Goal: Task Accomplishment & Management: Complete application form

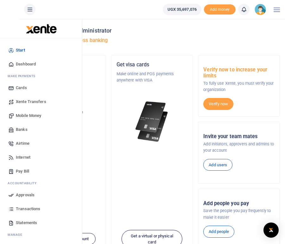
click at [22, 115] on span "Mobile Money" at bounding box center [28, 116] width 25 height 6
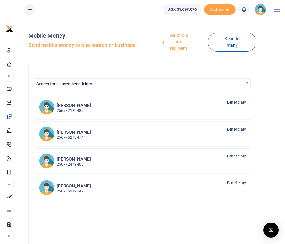
click at [179, 47] on link "Send to a new recipient" at bounding box center [176, 42] width 63 height 25
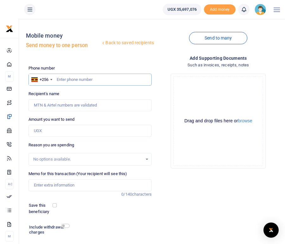
click at [72, 80] on input "text" at bounding box center [89, 80] width 123 height 12
paste input "782668370"
click at [57, 79] on input "782668370" at bounding box center [89, 80] width 123 height 12
type input "0782668370"
type input "[PERSON_NAME]"
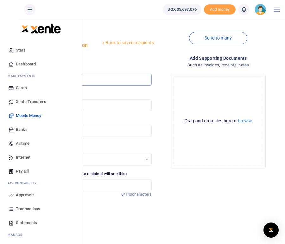
type input "0782668370"
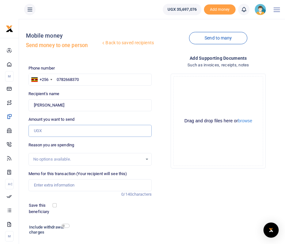
click at [46, 130] on input "Amount you want to send" at bounding box center [89, 131] width 123 height 12
type input "700,000"
click at [85, 144] on div "Reason you are spending No options available." at bounding box center [89, 154] width 123 height 24
click at [42, 187] on input "Memo for this transaction (Your recipient will see this)" at bounding box center [89, 185] width 123 height 12
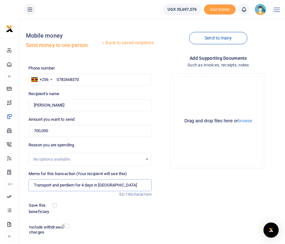
click at [66, 186] on input "Transport and perdiem for 4 days in [GEOGRAPHIC_DATA]" at bounding box center [89, 185] width 123 height 12
type input "Transport and per diem for 4 days in [GEOGRAPHIC_DATA]"
click at [98, 217] on div "Phone number +256 [GEOGRAPHIC_DATA] [PHONE_NUMBER] Phone is required. Recipient…" at bounding box center [90, 164] width 128 height 199
click at [116, 218] on div "Phone number +256 [GEOGRAPHIC_DATA] [PHONE_NUMBER] Phone is required. Recipient…" at bounding box center [90, 164] width 128 height 199
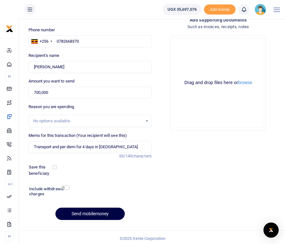
scroll to position [41, 0]
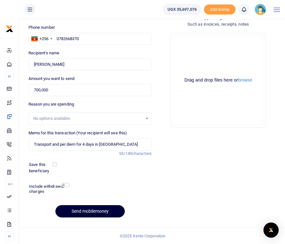
click at [102, 212] on button "Send mobilemoney" at bounding box center [89, 211] width 69 height 12
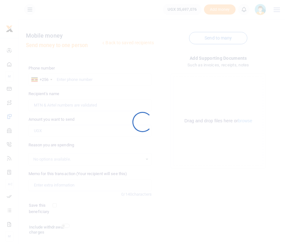
scroll to position [41, 0]
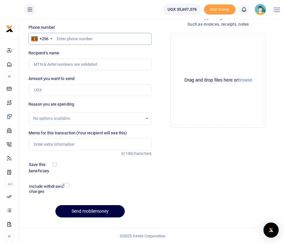
click at [75, 42] on input "text" at bounding box center [89, 39] width 123 height 12
click at [69, 40] on input "text" at bounding box center [89, 39] width 123 height 12
paste input "779919256"
click at [57, 40] on input "779919256" at bounding box center [89, 39] width 123 height 12
type input "0779919256"
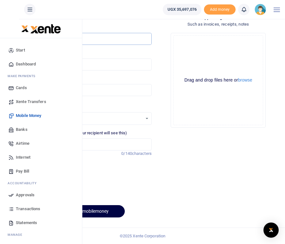
type input "Dinavence Kebirungi"
type input "0779919256"
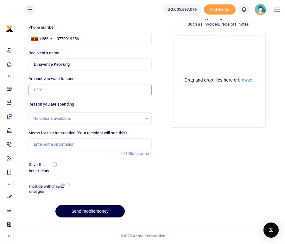
click at [47, 91] on input "Amount you want to send" at bounding box center [89, 90] width 123 height 12
click at [89, 92] on input "Amount you want to send" at bounding box center [89, 90] width 123 height 12
type input "900,000"
click at [72, 145] on input "Memo for this transaction (Your recipient will see this)" at bounding box center [89, 145] width 123 height 12
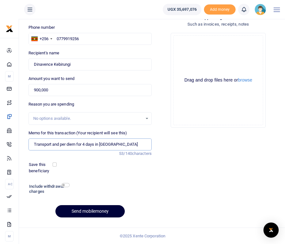
type input "Transport and per diem for 4 days in Maracha district"
click at [99, 213] on button "Send mobilemoney" at bounding box center [89, 211] width 69 height 12
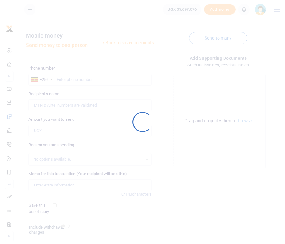
scroll to position [41, 0]
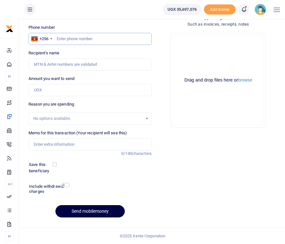
click at [67, 36] on input "text" at bounding box center [89, 39] width 123 height 12
click at [86, 40] on input "text" at bounding box center [89, 39] width 123 height 12
paste input "773312006"
click at [57, 38] on input "773312006" at bounding box center [89, 39] width 123 height 12
type input "0773312006"
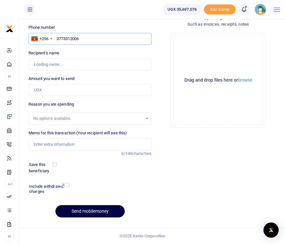
type input "Nakamoga [PERSON_NAME]"
type input "0773312006"
click at [49, 91] on input "Amount you want to send" at bounding box center [89, 90] width 123 height 12
type input "900,000"
click at [94, 103] on div "Reason you are spending No options available." at bounding box center [89, 113] width 123 height 24
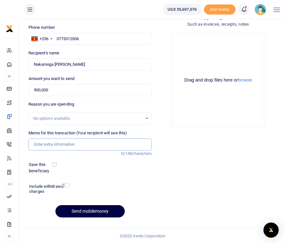
click at [75, 146] on input "Memo for this transaction (Your recipient will see this)" at bounding box center [89, 145] width 123 height 12
type input "Transport and per diem for 4 days in [GEOGRAPHIC_DATA]"
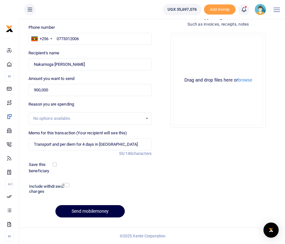
click at [121, 176] on div "Phone number +256 [GEOGRAPHIC_DATA] [PHONE_NUMBER] Phone is required. Recipient…" at bounding box center [90, 123] width 128 height 199
click at [88, 214] on button "Send mobilemoney" at bounding box center [89, 211] width 69 height 12
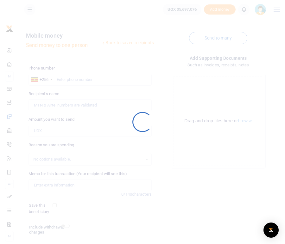
scroll to position [41, 0]
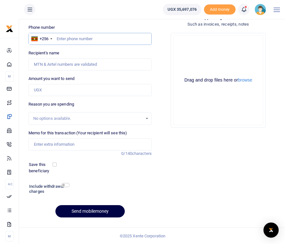
click at [73, 38] on input "text" at bounding box center [89, 39] width 123 height 12
paste input "782386005"
click at [57, 38] on input "782386005" at bounding box center [89, 39] width 123 height 12
type input "0782386005"
type input "[PERSON_NAME]"
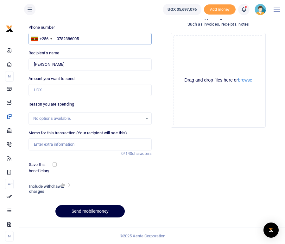
type input "0782386005"
click at [51, 90] on input "Amount you want to send" at bounding box center [89, 90] width 123 height 12
type input "700,000"
click at [79, 104] on div "Reason you are spending No options available." at bounding box center [89, 113] width 123 height 24
click at [44, 143] on input "Memo for this transaction (Your recipient will see this)" at bounding box center [89, 145] width 123 height 12
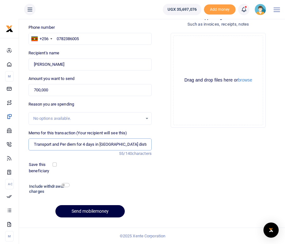
click at [104, 146] on input "Transport and Per diem for 4 days in [GEOGRAPHIC_DATA] district" at bounding box center [89, 145] width 123 height 12
type input "Transport and Per diem for 4 days in [GEOGRAPHIC_DATA]"
click at [112, 165] on div "Save this beneficiary" at bounding box center [86, 168] width 120 height 12
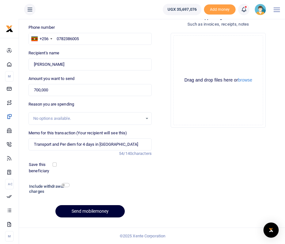
click at [96, 212] on button "Send mobilemoney" at bounding box center [89, 211] width 69 height 12
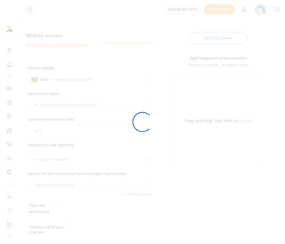
scroll to position [41, 0]
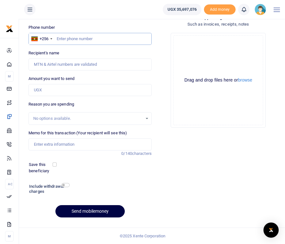
click at [91, 40] on input "text" at bounding box center [89, 39] width 123 height 12
paste input "752846391"
click at [57, 38] on input "752846391" at bounding box center [89, 39] width 123 height 12
type input "0752846391"
type input "Alfred Jatho"
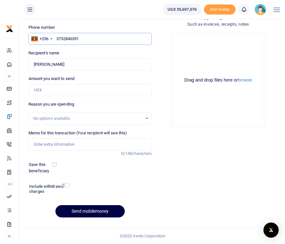
type input "0752846391"
click at [46, 89] on input "Amount you want to send" at bounding box center [89, 90] width 123 height 12
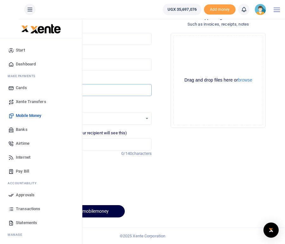
type input "990,000"
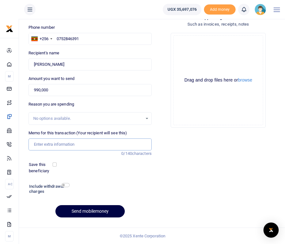
click at [54, 143] on input "Memo for this transaction (Your recipient will see this)" at bounding box center [89, 145] width 123 height 12
type input "Transport and per diem for 4 days in Isingiro district"
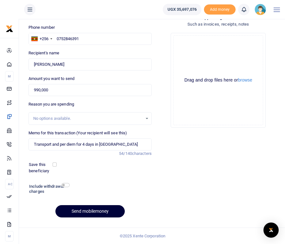
click at [80, 212] on button "Send mobilemoney" at bounding box center [89, 211] width 69 height 12
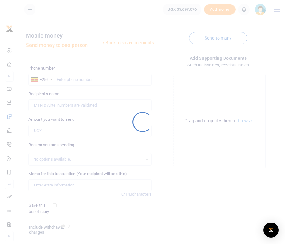
scroll to position [41, 0]
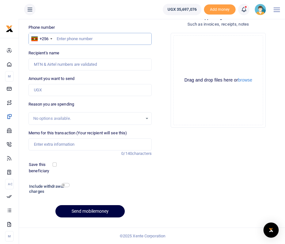
click at [84, 43] on input "text" at bounding box center [89, 39] width 123 height 12
paste input "0777 235344"
click at [67, 40] on input "0777 235344" at bounding box center [89, 39] width 123 height 12
type input "0777235344"
type input "[PERSON_NAME]"
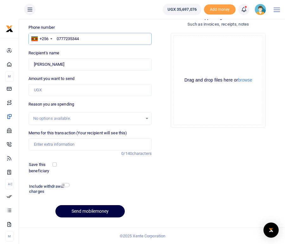
type input "0777235344"
click at [78, 54] on div "Recipient's name Found Name is required." at bounding box center [89, 60] width 123 height 21
click at [44, 90] on input "Amount you want to send" at bounding box center [89, 90] width 123 height 12
type input "580,000"
click at [41, 145] on input "Memo for this transaction (Your recipient will see this)" at bounding box center [89, 145] width 123 height 12
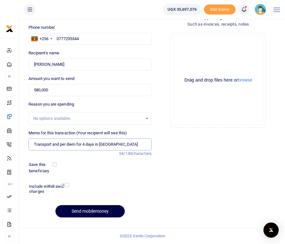
type input "Transport and per diem for 4 days in [GEOGRAPHIC_DATA]"
click at [154, 195] on div "Add supporting Documents Such as invoices, receipts, notes Drop your files here…" at bounding box center [218, 118] width 128 height 209
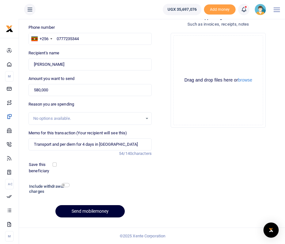
click at [86, 210] on button "Send mobilemoney" at bounding box center [89, 211] width 69 height 12
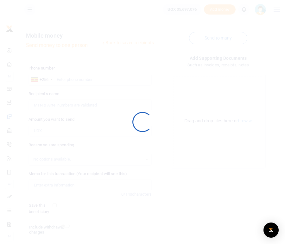
scroll to position [41, 0]
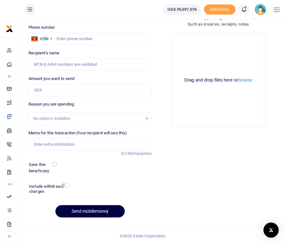
click at [245, 10] on icon at bounding box center [244, 9] width 6 height 7
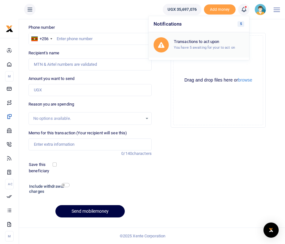
click at [196, 47] on small "You have 5 awaiting for your to act on" at bounding box center [204, 47] width 61 height 4
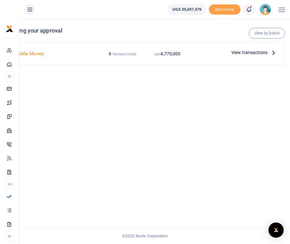
click at [271, 52] on icon at bounding box center [273, 52] width 7 height 7
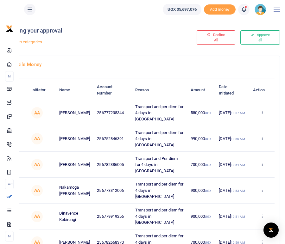
drag, startPoint x: 288, startPoint y: 197, endPoint x: 289, endPoint y: 178, distance: 18.4
click at [285, 145] on html "Start Dashboard M ake Payments Cards Xente Transfers Mobile Money Banks Airtime" at bounding box center [142, 154] width 285 height 308
click at [258, 39] on button "Approve all" at bounding box center [260, 37] width 40 height 14
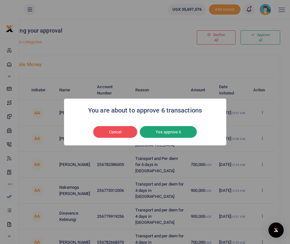
click at [165, 132] on button "Yes approve 6" at bounding box center [168, 132] width 57 height 12
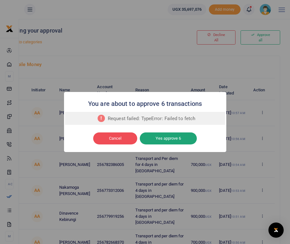
click at [178, 138] on button "Yes approve 6" at bounding box center [168, 139] width 57 height 12
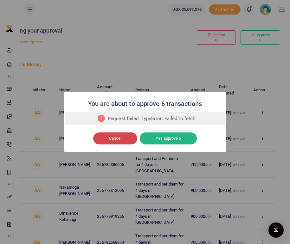
click at [113, 140] on button "Cancel" at bounding box center [115, 139] width 44 height 12
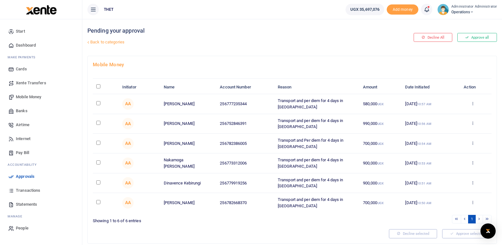
click at [100, 103] on input "checkbox" at bounding box center [98, 103] width 4 height 4
checkbox input "true"
click at [98, 122] on input "checkbox" at bounding box center [98, 123] width 4 height 4
checkbox input "true"
click at [99, 144] on input "checkbox" at bounding box center [98, 143] width 4 height 4
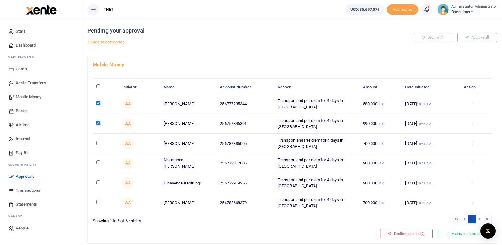
checkbox input "true"
click at [99, 162] on input "checkbox" at bounding box center [98, 162] width 4 height 4
checkbox input "true"
click at [98, 181] on input "checkbox" at bounding box center [98, 182] width 4 height 4
checkbox input "true"
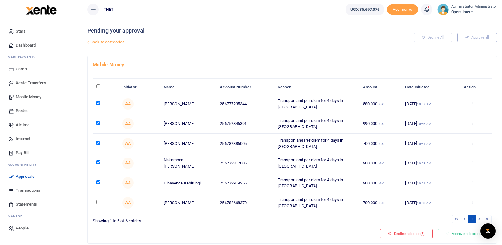
click at [98, 201] on input "checkbox" at bounding box center [98, 202] width 4 height 4
click at [289, 234] on button "Approve selected (6)" at bounding box center [464, 233] width 54 height 9
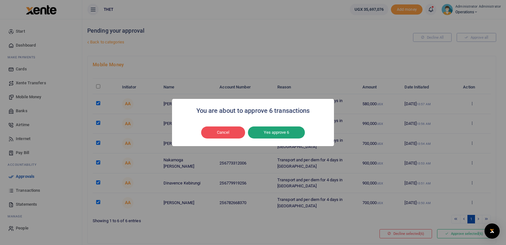
click at [282, 131] on button "Yes approve 6" at bounding box center [276, 132] width 57 height 12
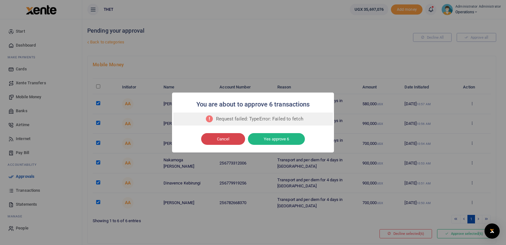
click at [221, 141] on button "Cancel" at bounding box center [223, 139] width 44 height 12
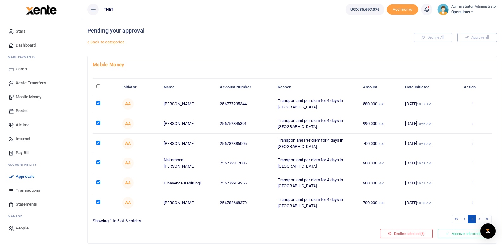
click at [98, 203] on input "checkbox" at bounding box center [98, 202] width 4 height 4
checkbox input "false"
click at [98, 183] on input "checkbox" at bounding box center [98, 182] width 4 height 4
checkbox input "false"
click at [96, 161] on input "checkbox" at bounding box center [98, 162] width 4 height 4
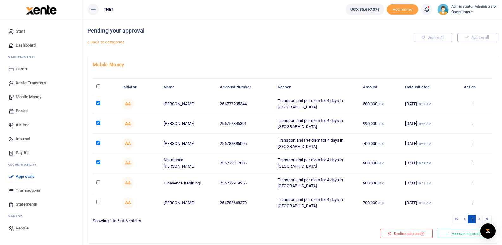
checkbox input "false"
click at [100, 144] on input "checkbox" at bounding box center [98, 143] width 4 height 4
checkbox input "false"
click at [97, 122] on input "checkbox" at bounding box center [98, 123] width 4 height 4
checkbox input "false"
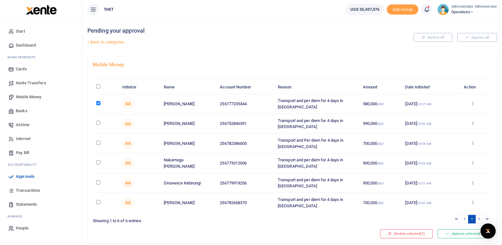
click at [226, 235] on div at bounding box center [233, 233] width 287 height 9
click at [289, 234] on button "Approve selected (1)" at bounding box center [464, 233] width 54 height 9
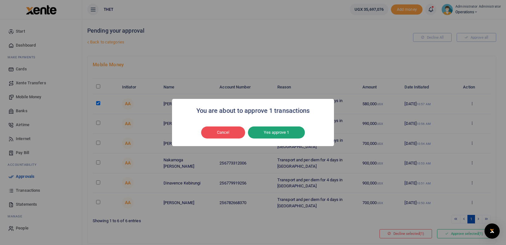
click at [279, 133] on button "Yes approve 1" at bounding box center [276, 132] width 57 height 12
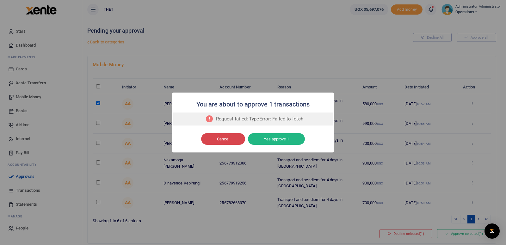
click at [221, 137] on button "Cancel" at bounding box center [223, 139] width 44 height 12
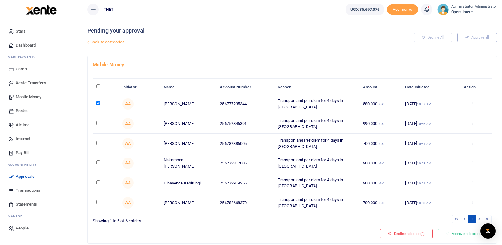
click at [248, 63] on h4 "Mobile Money" at bounding box center [292, 64] width 398 height 7
click at [289, 10] on img at bounding box center [442, 9] width 11 height 11
click at [289, 46] on link "Logout" at bounding box center [470, 46] width 50 height 9
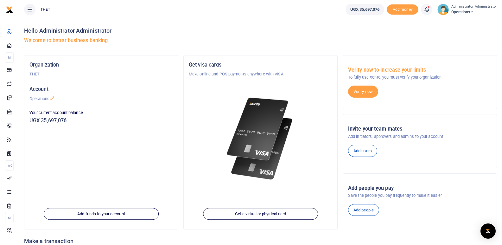
click at [427, 9] on icon at bounding box center [426, 9] width 6 height 7
click at [370, 47] on small "You have 6 awaiting for your to act on" at bounding box center [386, 47] width 61 height 4
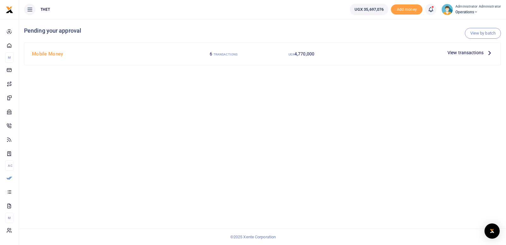
click at [489, 52] on icon at bounding box center [489, 52] width 7 height 7
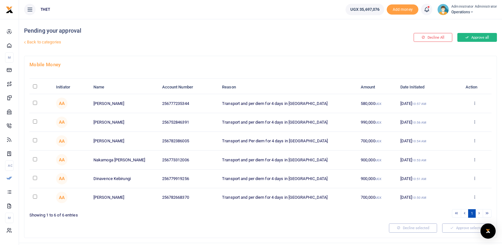
click at [484, 38] on button "Approve all" at bounding box center [477, 37] width 40 height 9
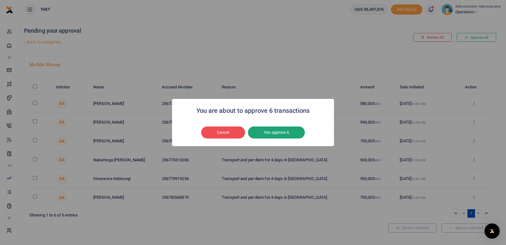
click at [271, 135] on button "Yes approve 6" at bounding box center [276, 132] width 57 height 12
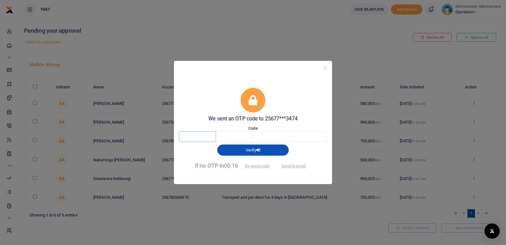
click at [193, 139] on input "text" at bounding box center [197, 136] width 37 height 11
type input "2"
type input "5"
type input "6"
